Goal: Task Accomplishment & Management: Use online tool/utility

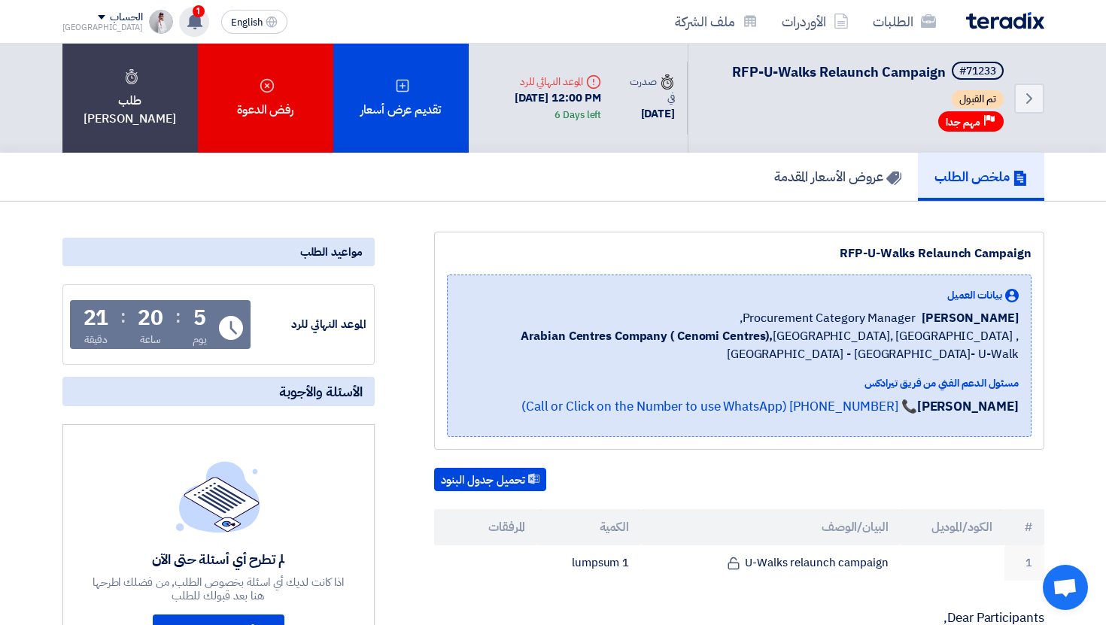
click at [193, 14] on span "1" at bounding box center [199, 11] width 12 height 12
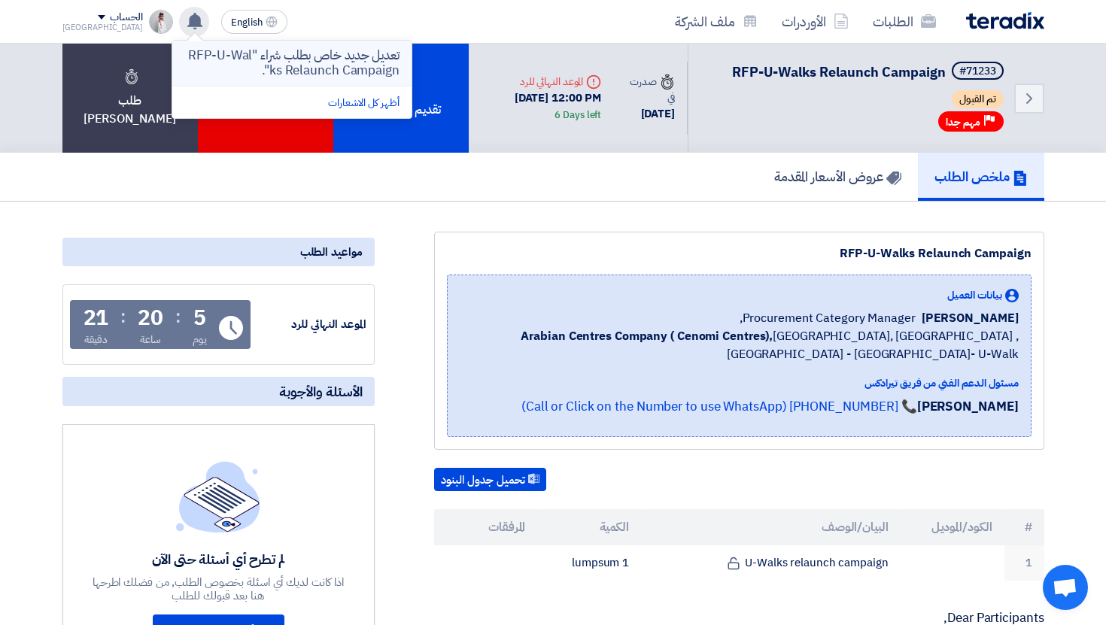
click at [288, 58] on p "تعديل جديد خاص بطلب شراء "RFP-U-Walks Relaunch Campaign"." at bounding box center [291, 63] width 215 height 30
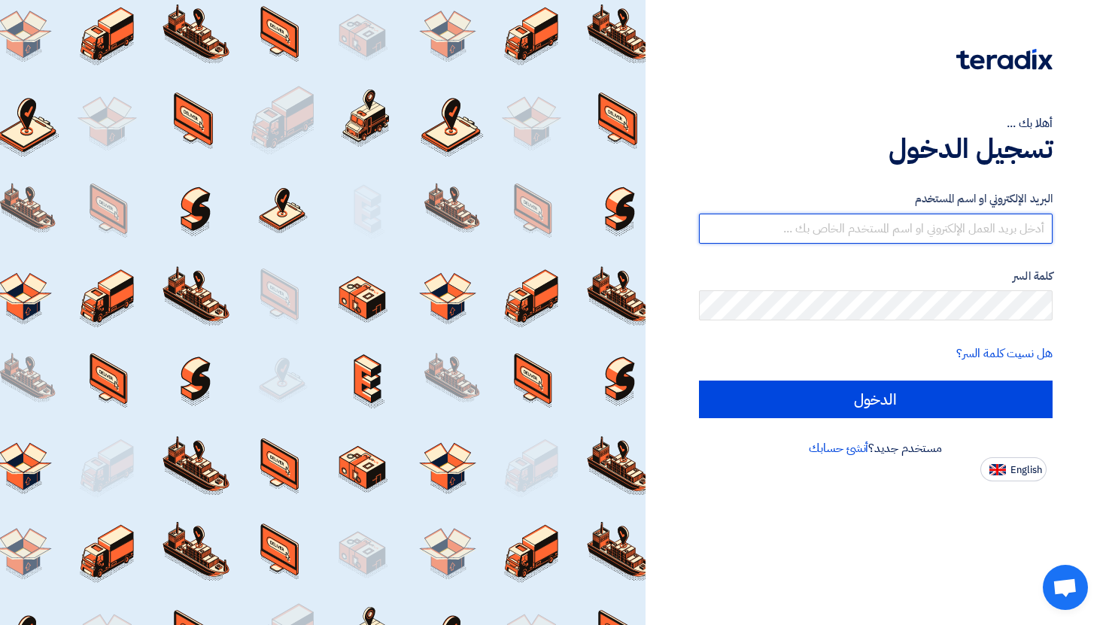
type input "[PERSON_NAME][EMAIL_ADDRESS][DOMAIN_NAME]"
click at [946, 236] on input "[PERSON_NAME][EMAIL_ADDRESS][DOMAIN_NAME]" at bounding box center [876, 229] width 355 height 30
click at [946, 236] on input "r.alqahtani@ttp.sa" at bounding box center [876, 229] width 355 height 30
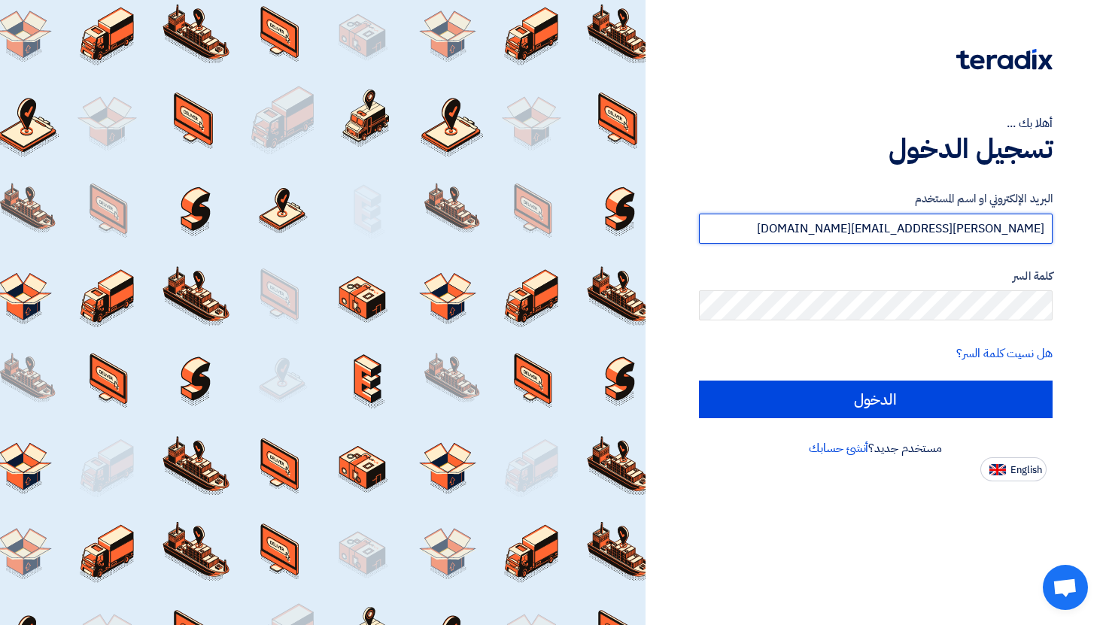
click at [946, 236] on input "r.alqahtani@ttp.sa" at bounding box center [876, 229] width 355 height 30
click at [793, 334] on form "البريد الإلكتروني او اسم المستخدم r.alqahtani@ttp.sa كلمة السر هل نسيت كلمة الس…" at bounding box center [876, 304] width 355 height 228
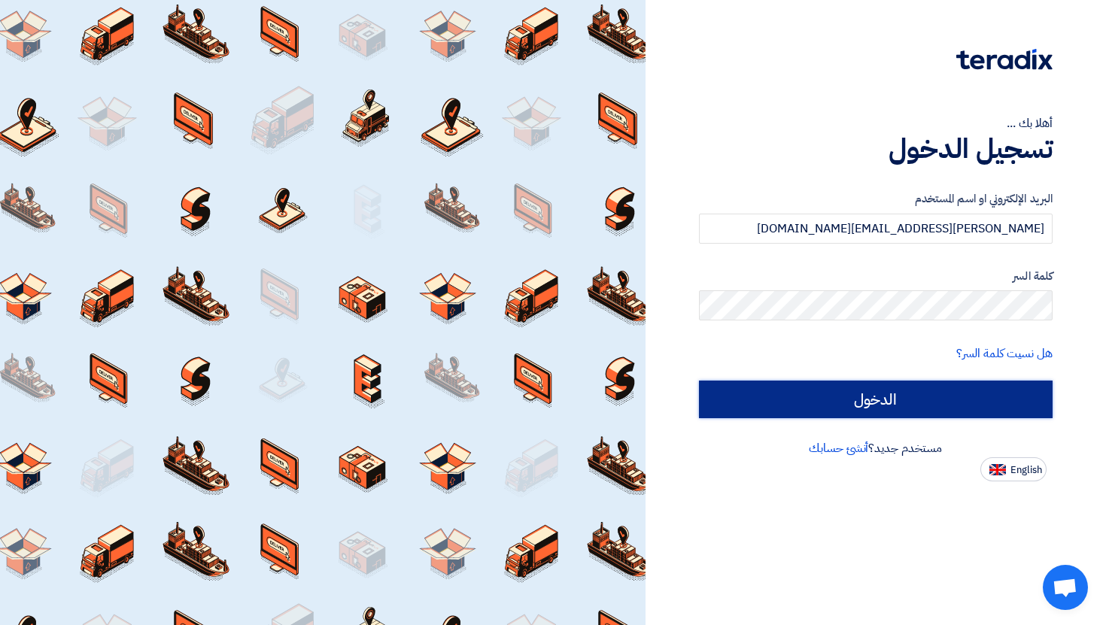
click at [757, 397] on input "الدخول" at bounding box center [876, 400] width 355 height 38
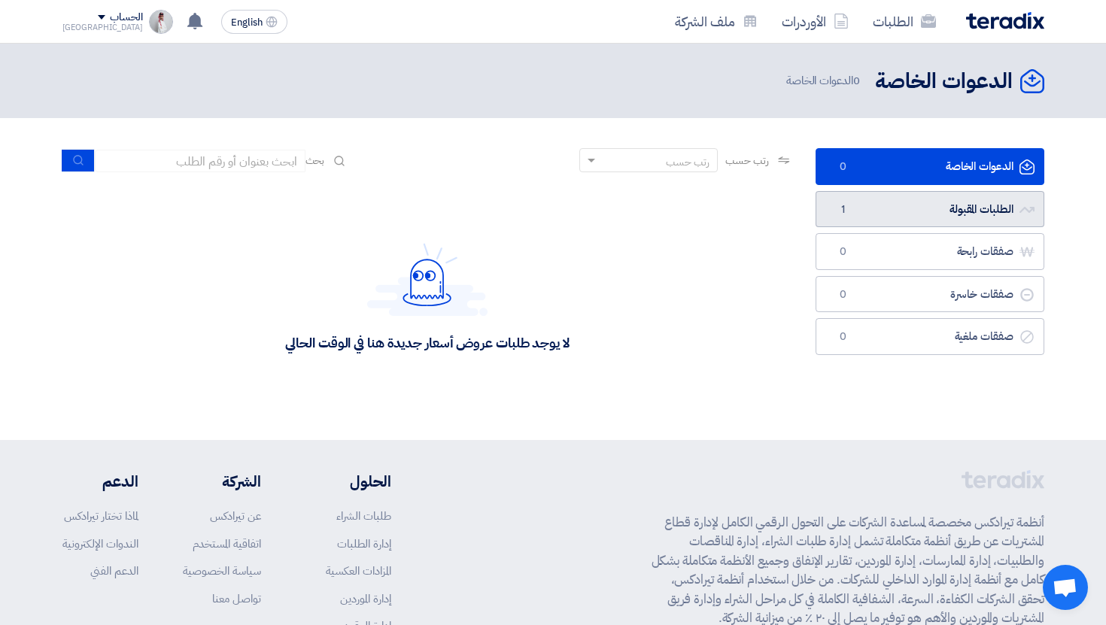
click at [899, 213] on link "الطلبات المقبولة الطلبات المقبولة 1" at bounding box center [930, 209] width 229 height 37
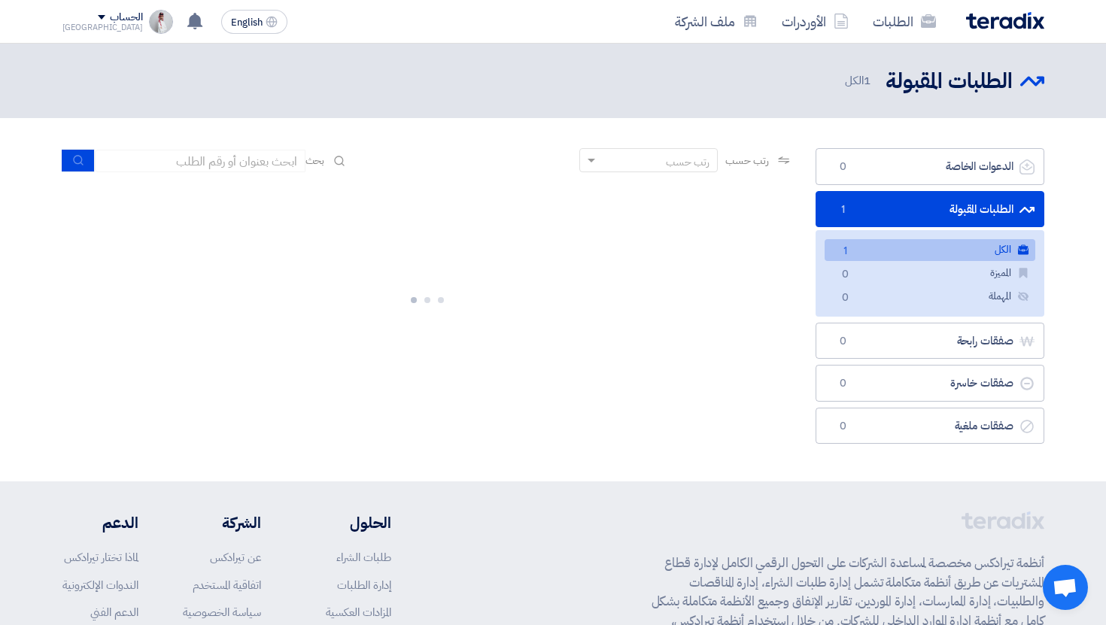
click at [902, 257] on link "الكل الكل 1" at bounding box center [930, 250] width 211 height 22
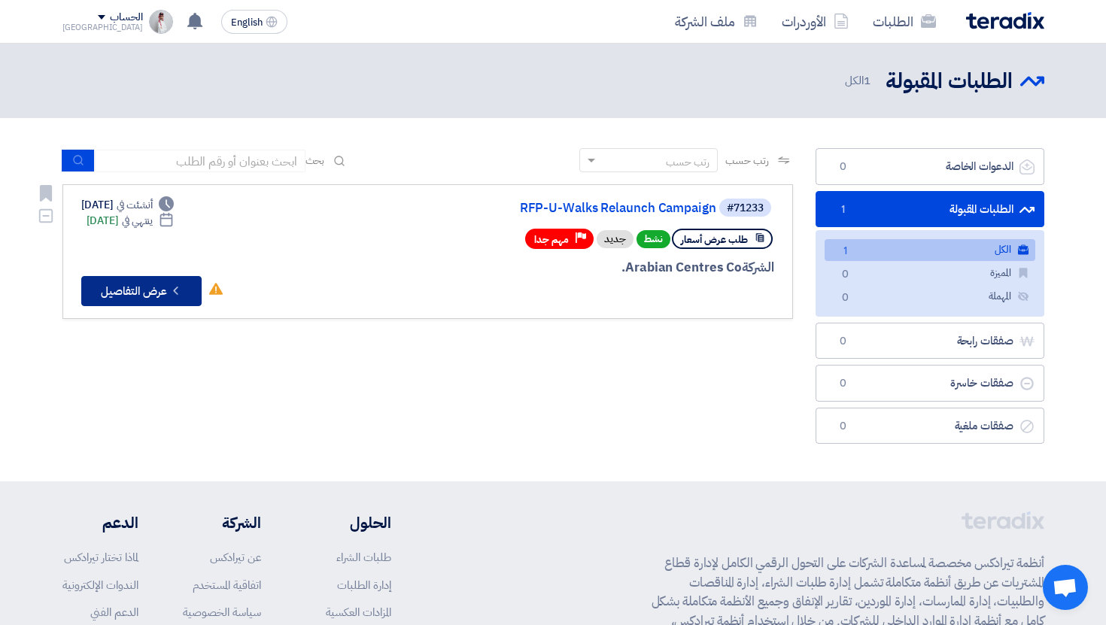
click at [196, 297] on button "Check details عرض التفاصيل" at bounding box center [141, 291] width 120 height 30
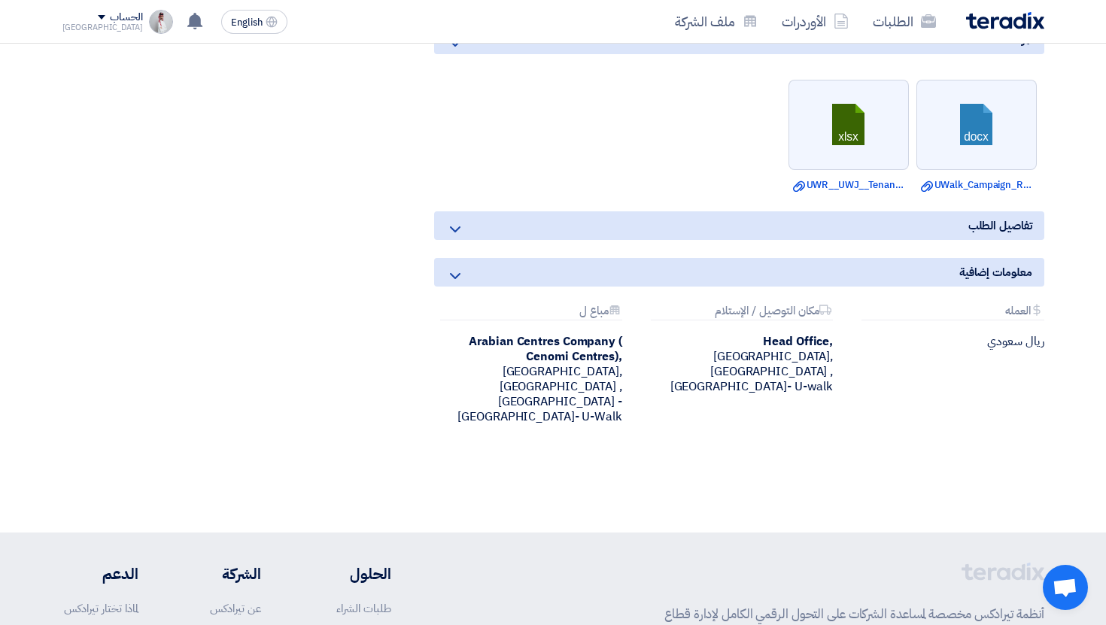
scroll to position [878, 0]
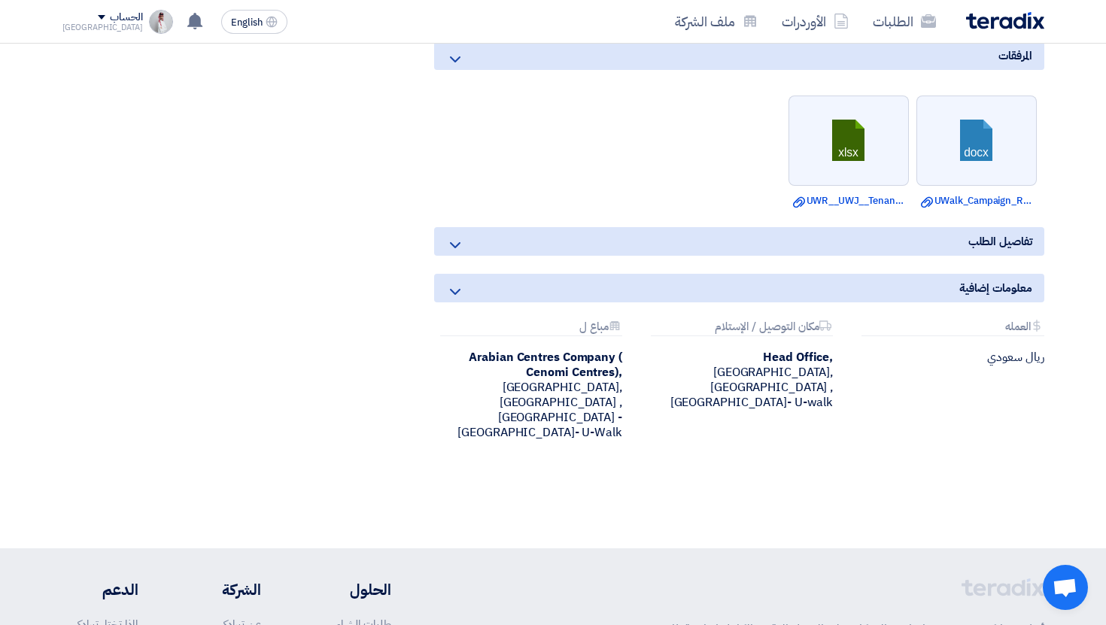
click at [473, 253] on div "تفاصيل الطلب" at bounding box center [739, 241] width 610 height 29
click at [467, 303] on div "معلومات إضافية" at bounding box center [739, 288] width 610 height 29
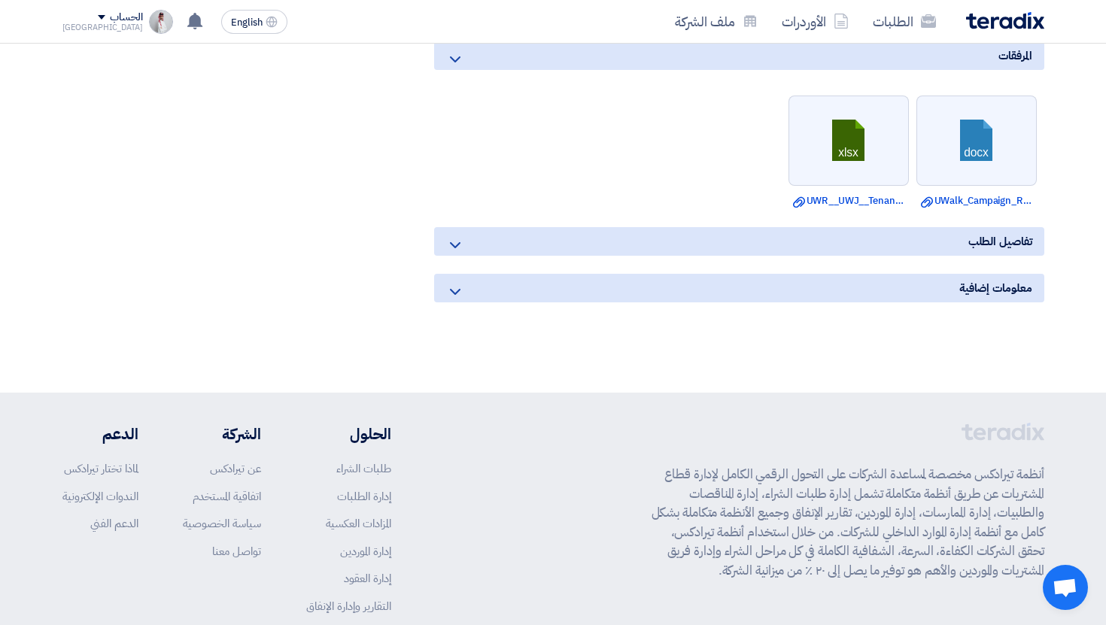
click at [467, 303] on div "معلومات إضافية" at bounding box center [739, 288] width 610 height 29
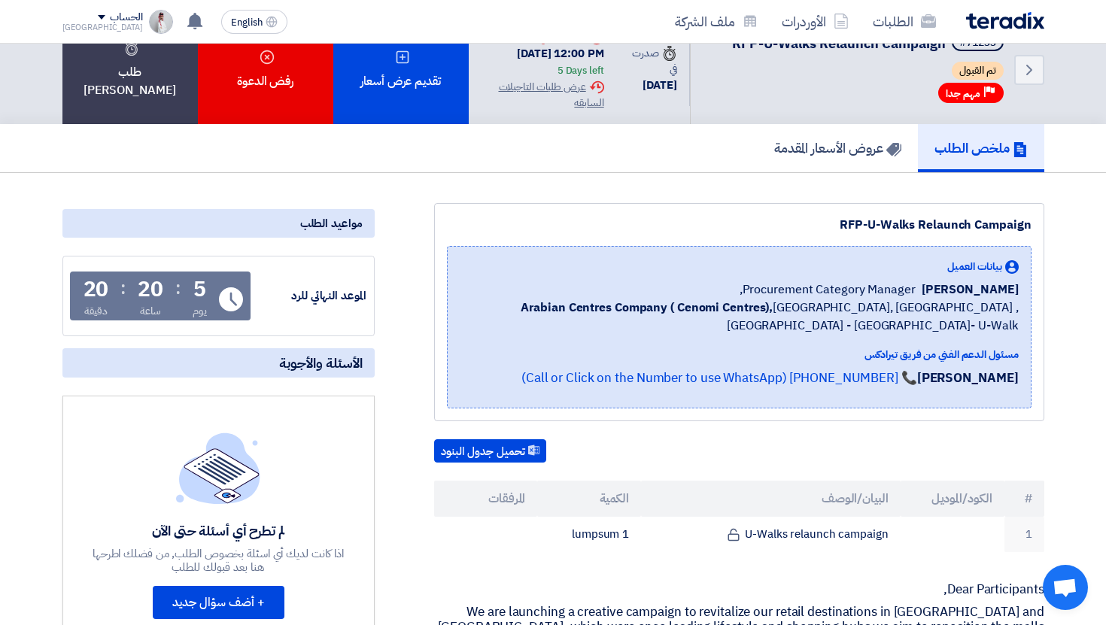
scroll to position [0, 0]
